Goal: Information Seeking & Learning: Learn about a topic

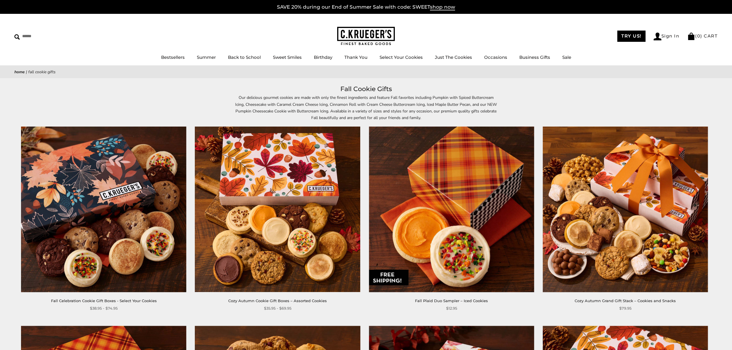
click at [585, 88] on h1 "Fall Cookie Gifts" at bounding box center [366, 89] width 686 height 10
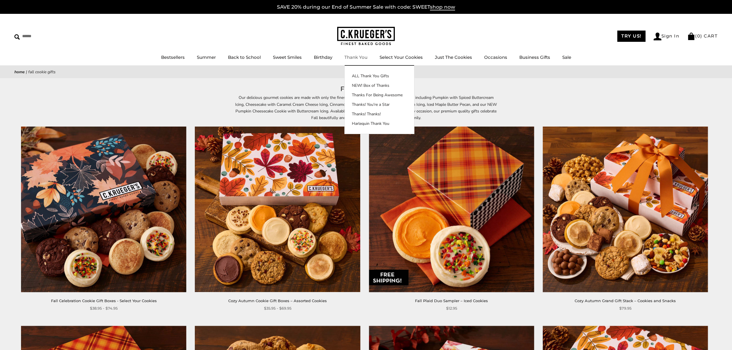
click at [361, 56] on link "Thank You" at bounding box center [355, 56] width 23 height 5
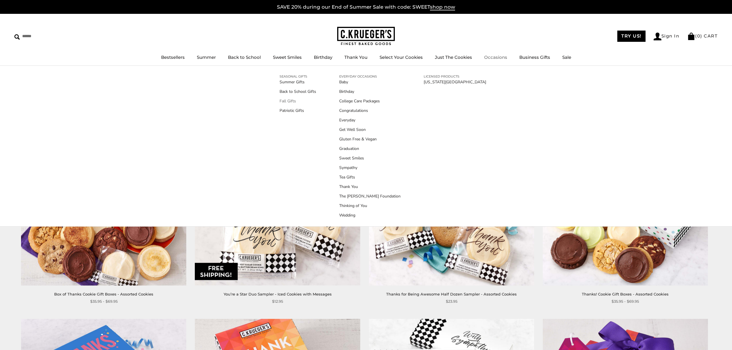
click at [287, 102] on link "Fall Gifts" at bounding box center [297, 101] width 37 height 6
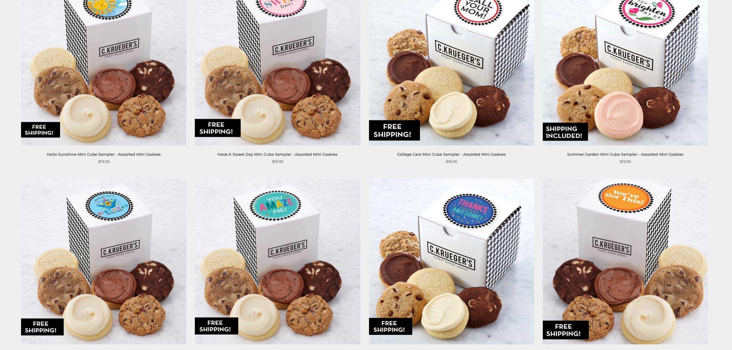
scroll to position [537, 0]
click at [263, 217] on img at bounding box center [277, 261] width 165 height 165
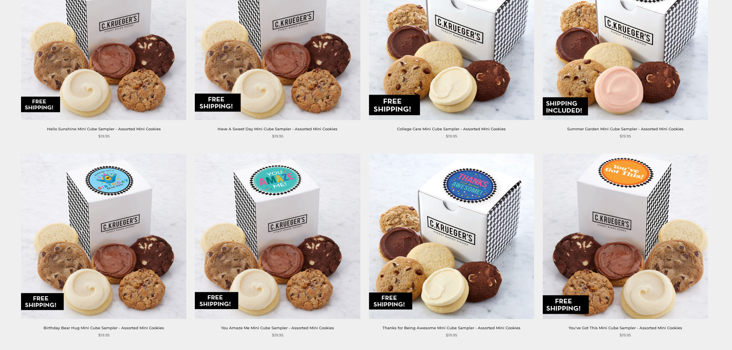
scroll to position [576, 0]
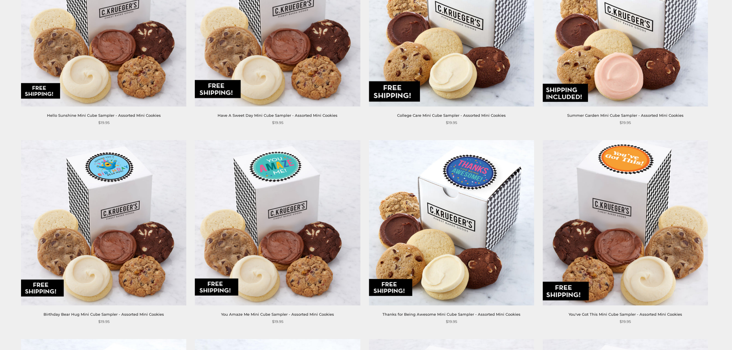
click at [458, 185] on img at bounding box center [451, 222] width 165 height 165
click at [121, 198] on img at bounding box center [103, 222] width 165 height 165
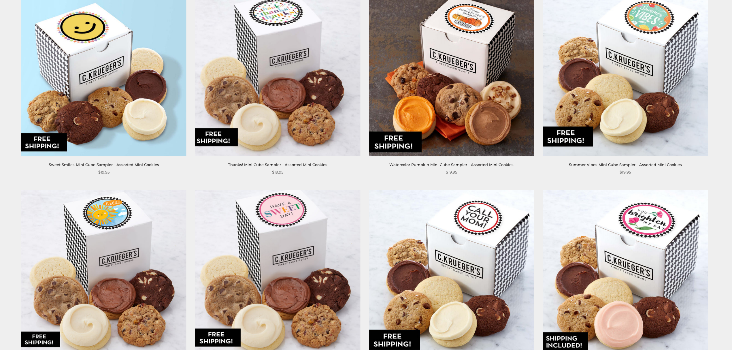
scroll to position [346, 0]
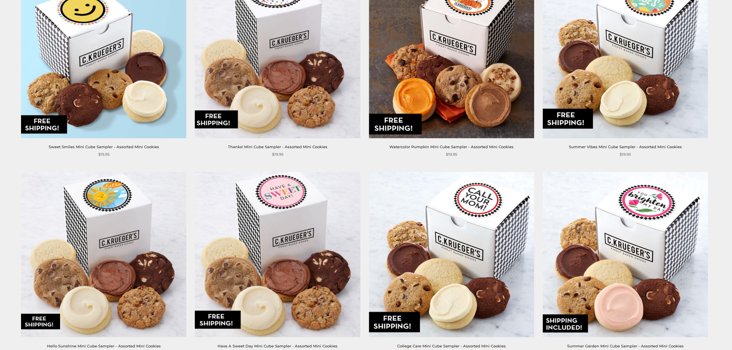
click at [442, 199] on img at bounding box center [451, 254] width 165 height 165
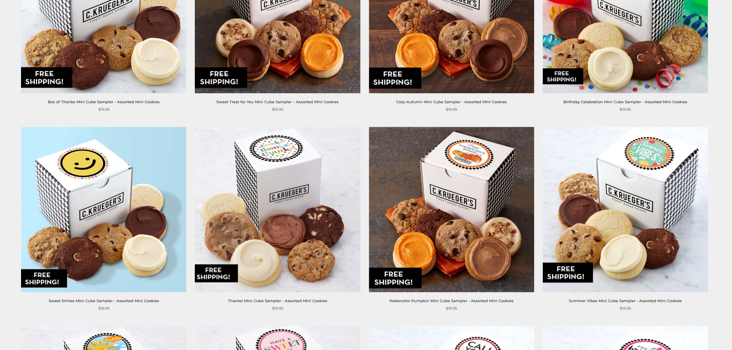
click at [480, 215] on img at bounding box center [451, 209] width 165 height 165
click at [158, 181] on img at bounding box center [103, 209] width 165 height 165
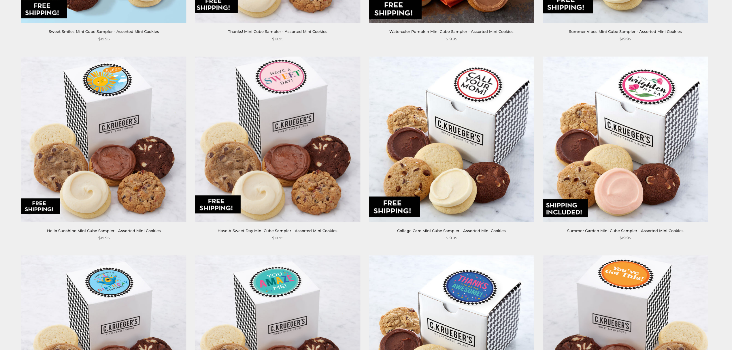
scroll to position [576, 0]
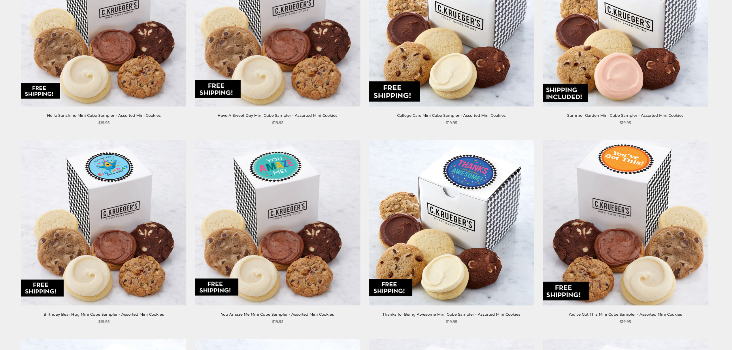
click at [582, 191] on img at bounding box center [624, 222] width 165 height 165
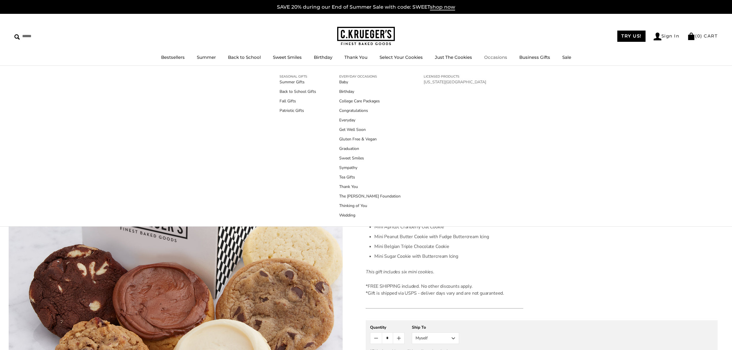
click at [423, 82] on link "[US_STATE][GEOGRAPHIC_DATA]" at bounding box center [454, 82] width 63 height 6
